Goal: Information Seeking & Learning: Learn about a topic

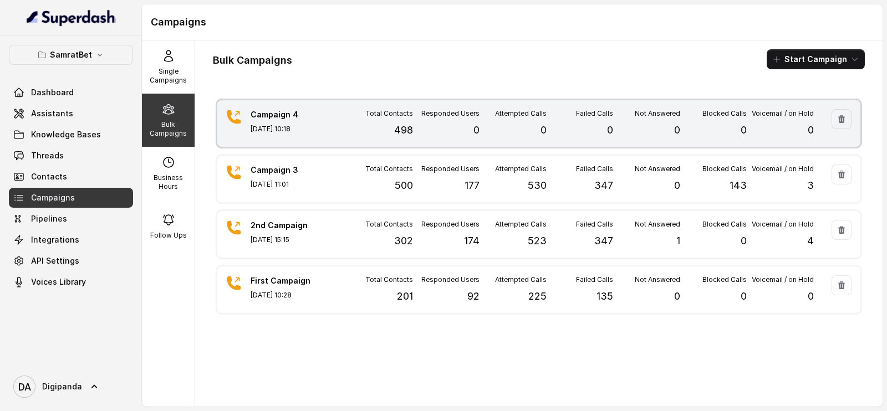
click at [584, 131] on div "Failed Calls 0" at bounding box center [580, 123] width 67 height 29
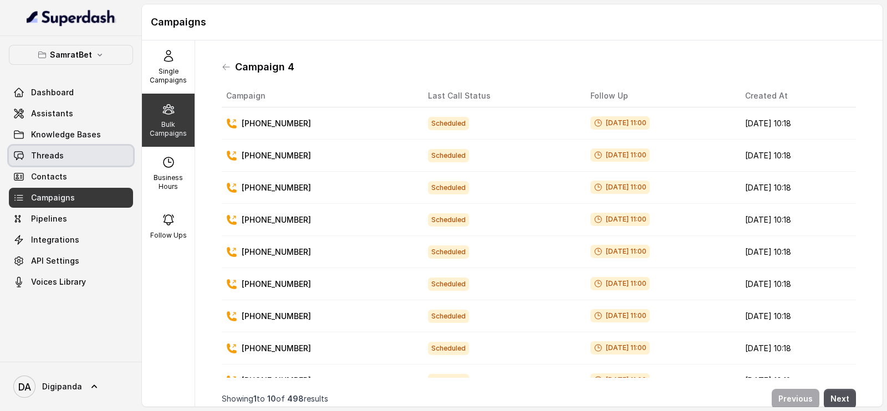
click at [77, 148] on link "Threads" at bounding box center [71, 156] width 124 height 20
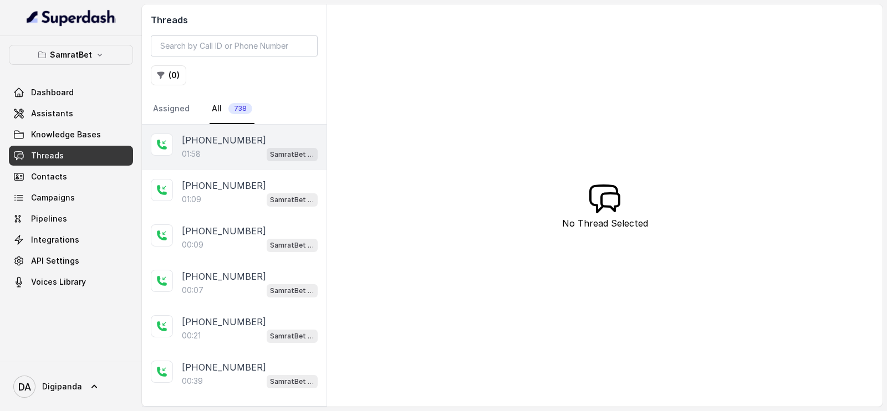
click at [243, 141] on p "[PHONE_NUMBER]" at bounding box center [224, 140] width 84 height 13
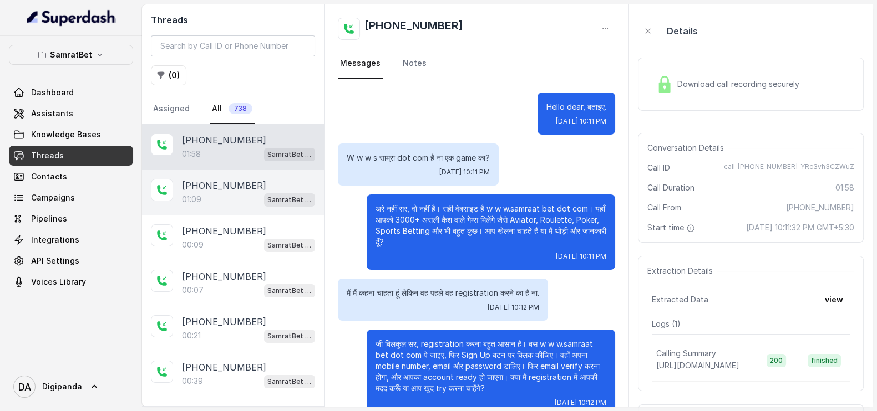
click at [272, 190] on div "[PHONE_NUMBER]" at bounding box center [248, 185] width 133 height 13
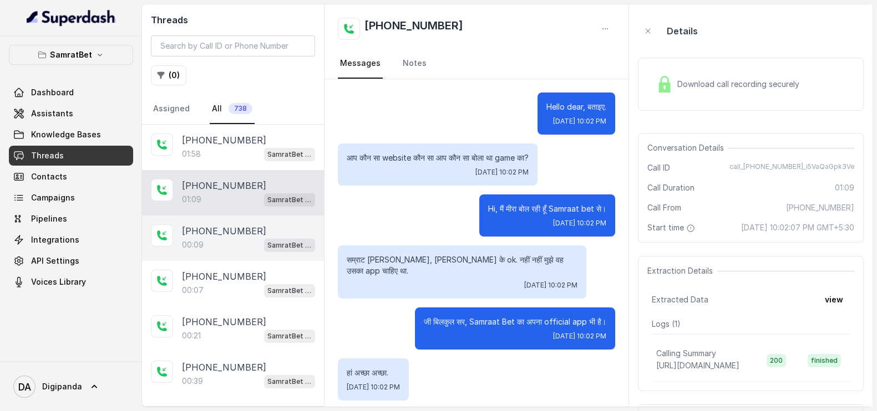
click at [262, 225] on div "[PHONE_NUMBER]" at bounding box center [248, 231] width 133 height 13
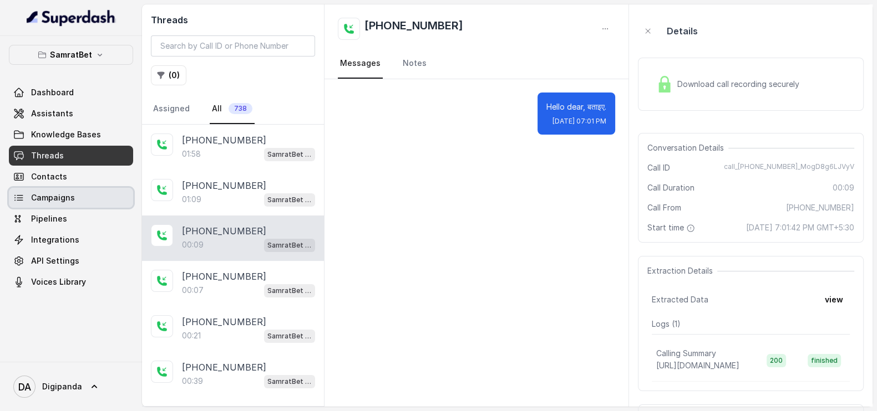
click at [80, 189] on link "Campaigns" at bounding box center [71, 198] width 124 height 20
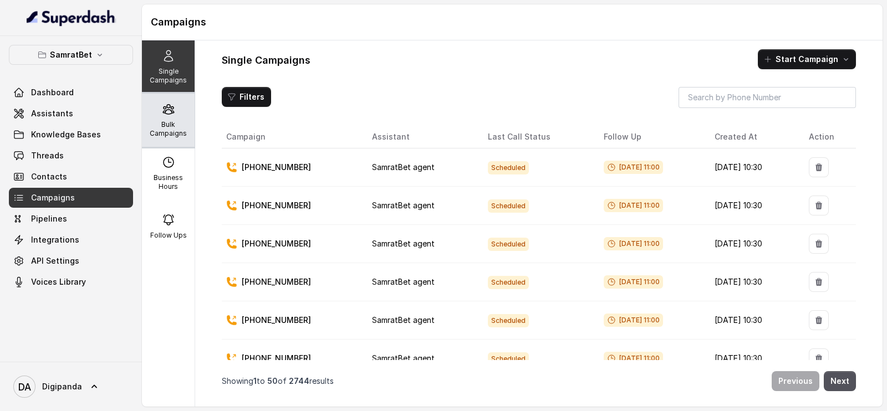
click at [169, 121] on p "Bulk Campaigns" at bounding box center [168, 129] width 44 height 18
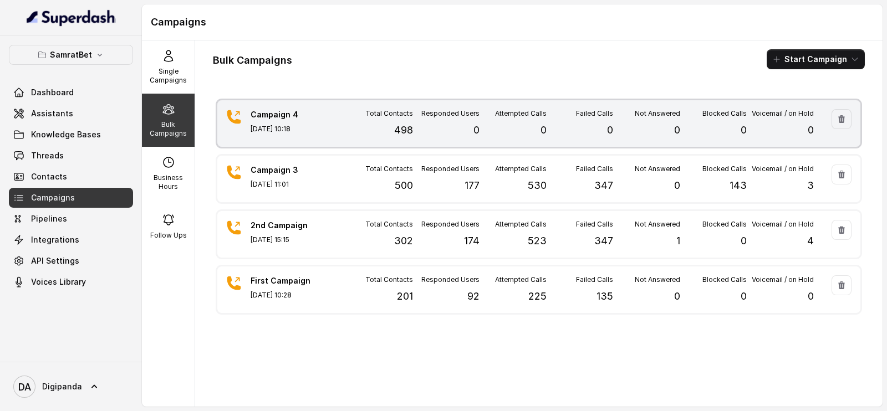
click at [541, 123] on p "0" at bounding box center [544, 131] width 6 height 16
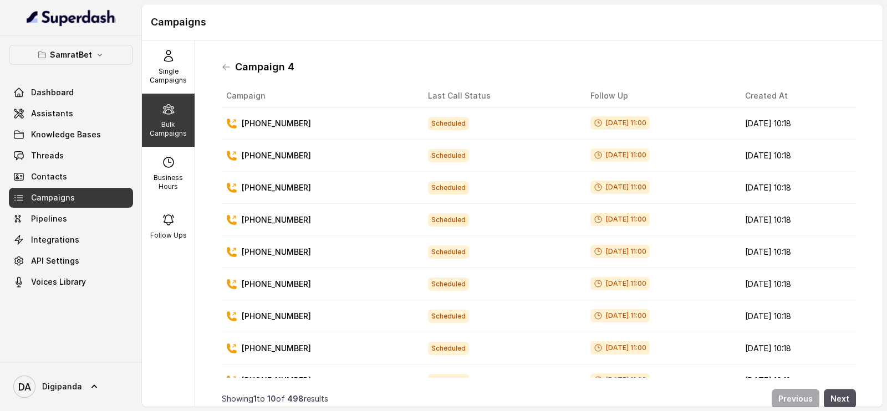
click at [230, 58] on div "Campaign 4" at bounding box center [539, 67] width 634 height 18
click at [223, 64] on icon at bounding box center [226, 67] width 9 height 9
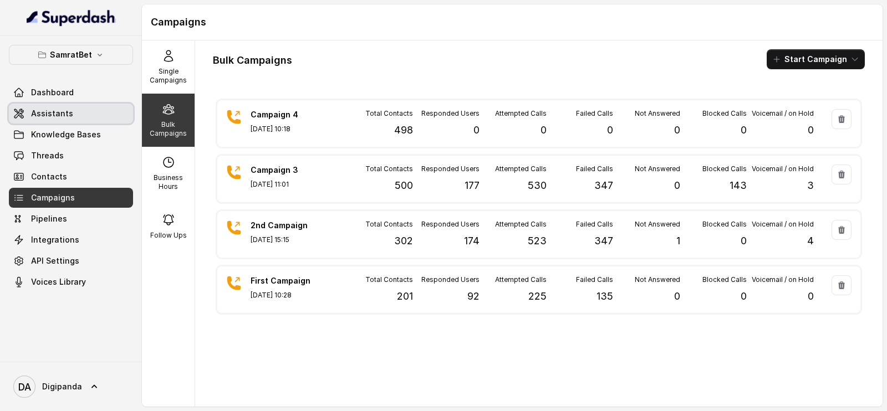
click at [96, 119] on link "Assistants" at bounding box center [71, 114] width 124 height 20
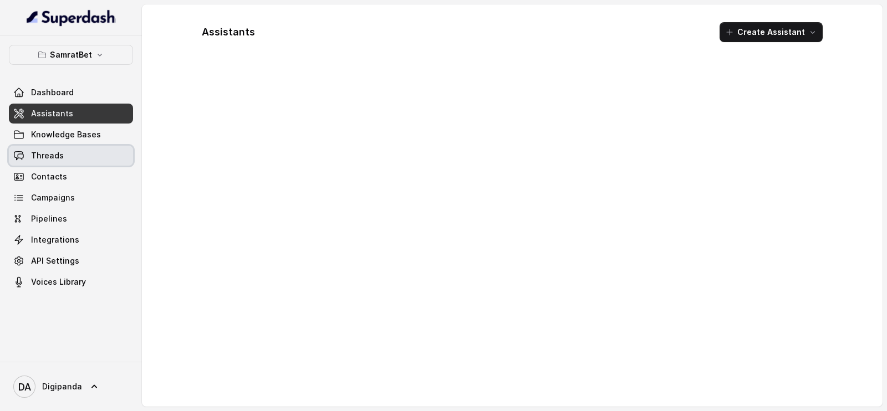
click at [94, 159] on link "Threads" at bounding box center [71, 156] width 124 height 20
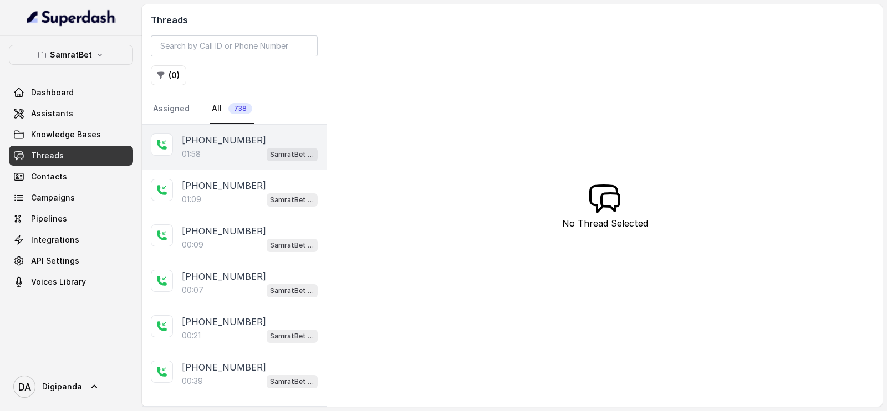
click at [254, 134] on div "[PHONE_NUMBER]" at bounding box center [250, 140] width 136 height 13
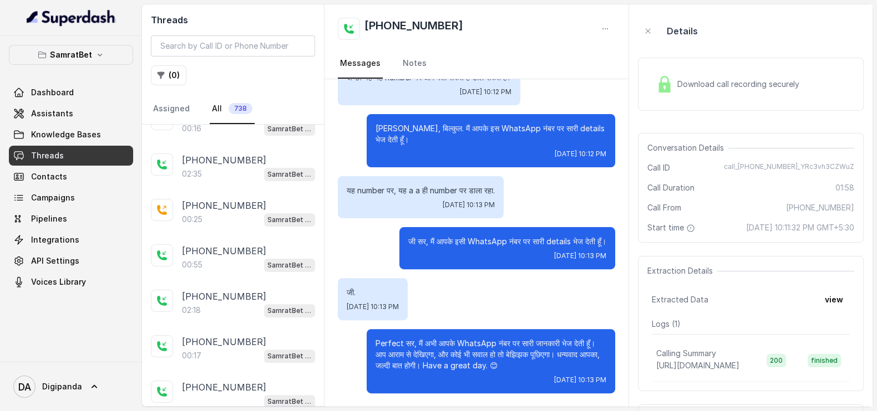
scroll to position [485, 0]
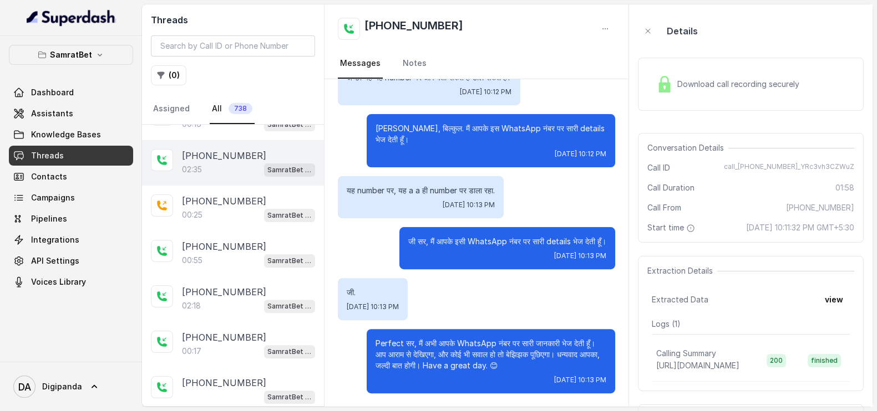
click at [236, 163] on div "02:35 SamratBet agent" at bounding box center [248, 169] width 133 height 14
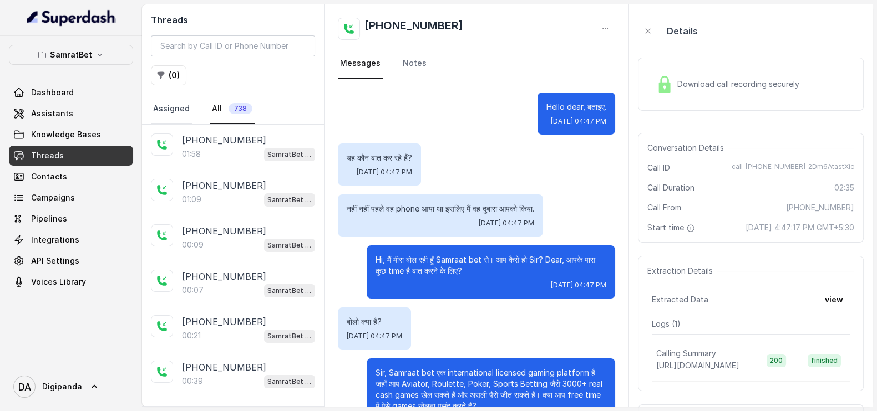
click at [184, 118] on link "Assigned" at bounding box center [171, 109] width 41 height 30
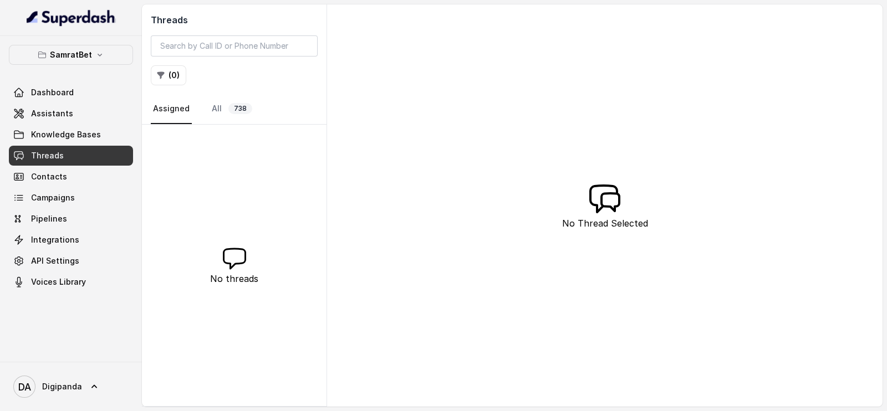
click at [255, 106] on nav "Assigned All 738" at bounding box center [234, 109] width 167 height 30
click at [219, 104] on link "All 738" at bounding box center [232, 109] width 45 height 30
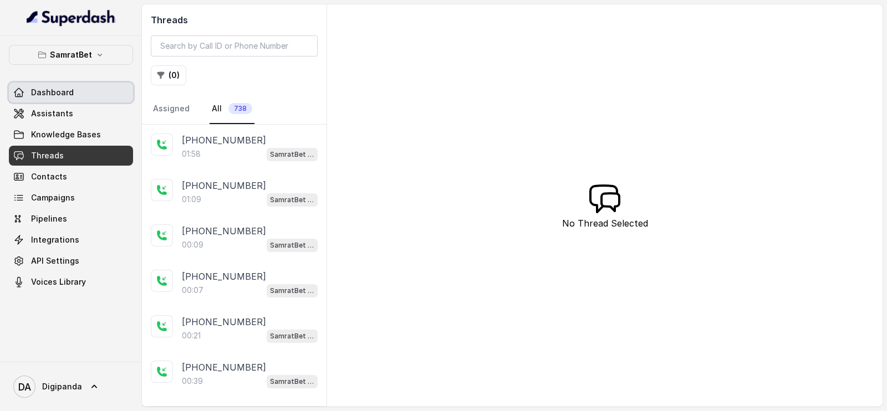
click at [91, 89] on link "Dashboard" at bounding box center [71, 93] width 124 height 20
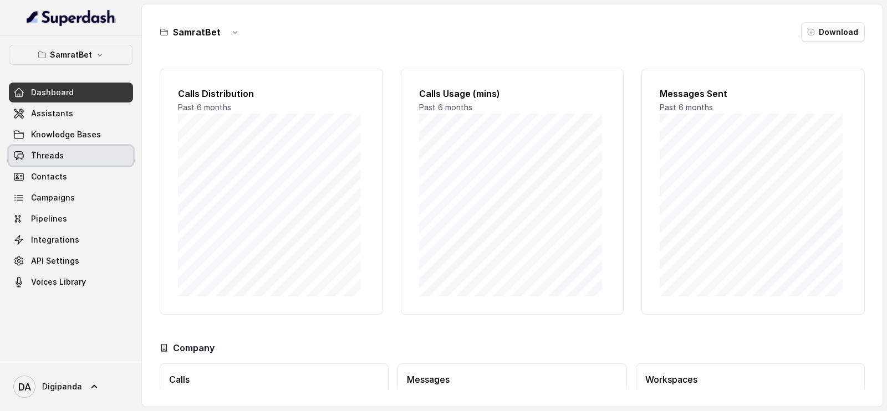
click at [82, 146] on link "Threads" at bounding box center [71, 156] width 124 height 20
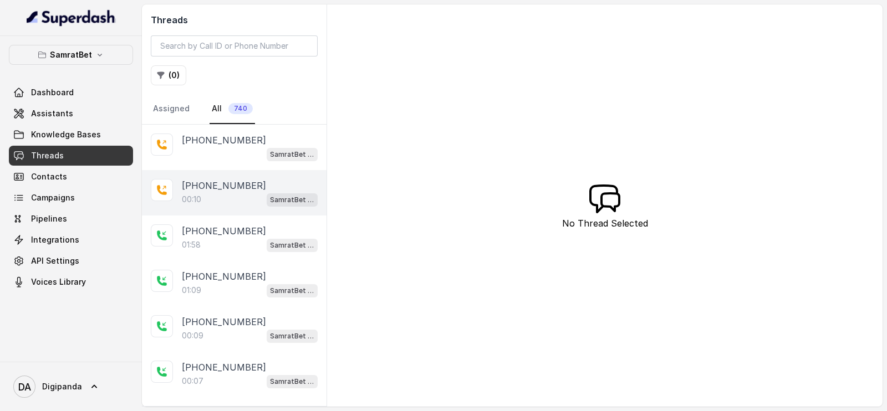
click at [177, 189] on div "[PHONE_NUMBER]:10 SamratBet agent" at bounding box center [234, 192] width 185 height 45
